Goal: Task Accomplishment & Management: Complete application form

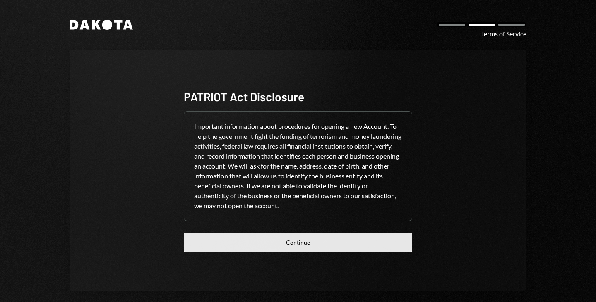
click at [268, 236] on button "Continue" at bounding box center [298, 242] width 228 height 19
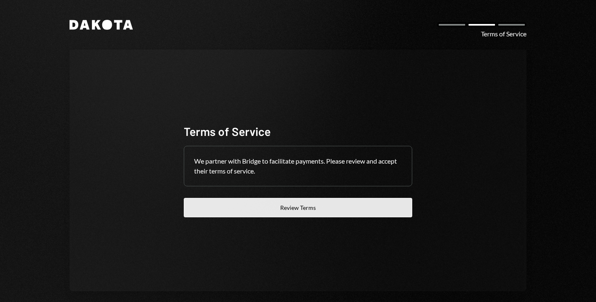
click at [301, 215] on button "Review Terms" at bounding box center [298, 207] width 228 height 19
click at [214, 211] on button "Review Terms" at bounding box center [298, 207] width 228 height 19
click at [227, 201] on button "Review Terms" at bounding box center [298, 207] width 228 height 19
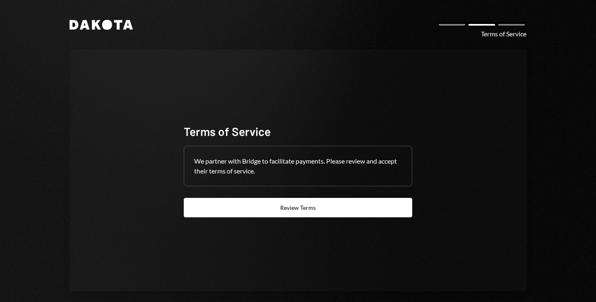
click at [86, 26] on icon "Dakota" at bounding box center [100, 25] width 63 height 10
